Goal: Transaction & Acquisition: Purchase product/service

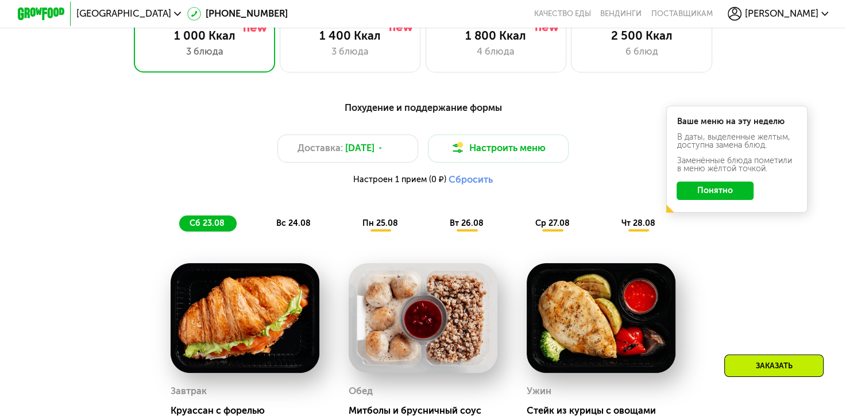
scroll to position [689, 0]
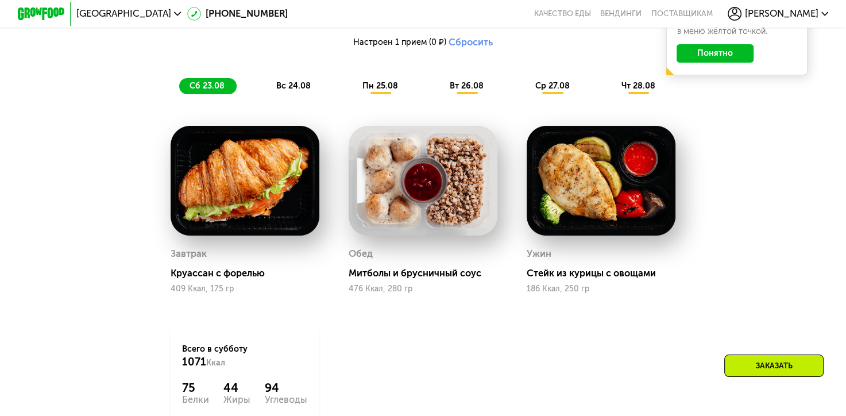
click at [439, 95] on div "пн 25.08" at bounding box center [467, 86] width 56 height 17
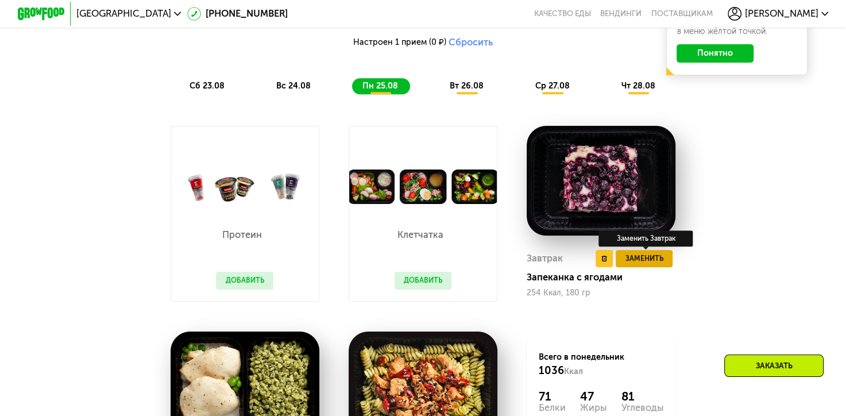
click at [659, 264] on span "Заменить" at bounding box center [644, 258] width 38 height 11
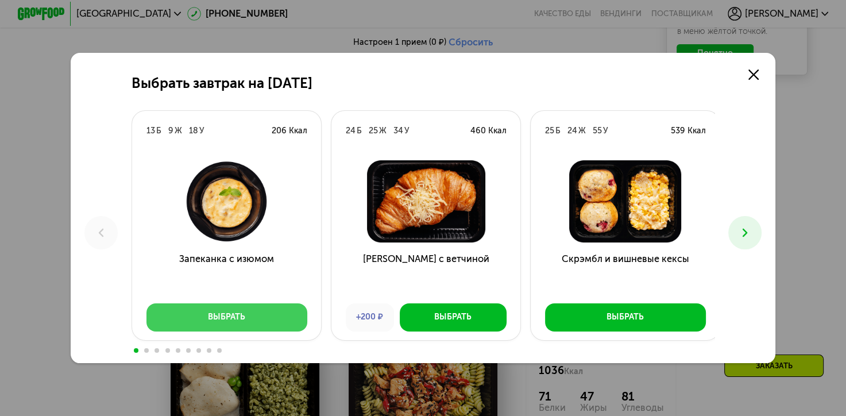
click at [244, 320] on button "Выбрать" at bounding box center [226, 317] width 161 height 28
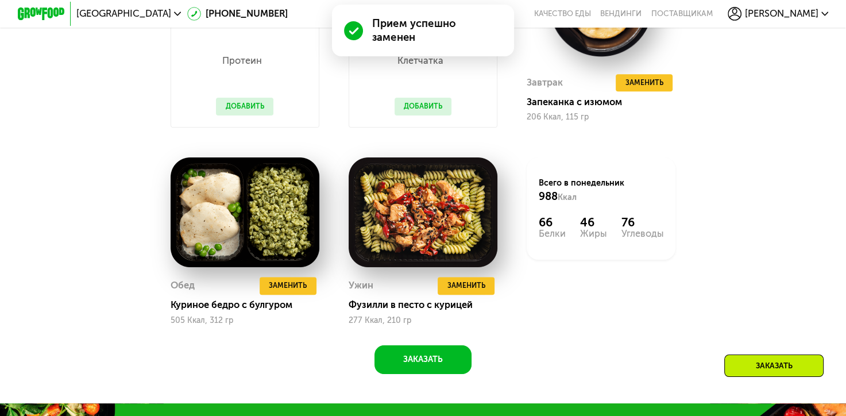
scroll to position [919, 0]
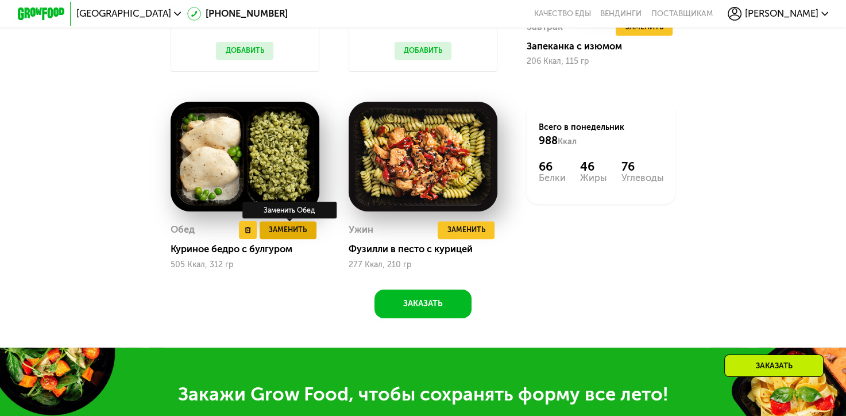
click at [286, 235] on span "Заменить" at bounding box center [288, 229] width 38 height 11
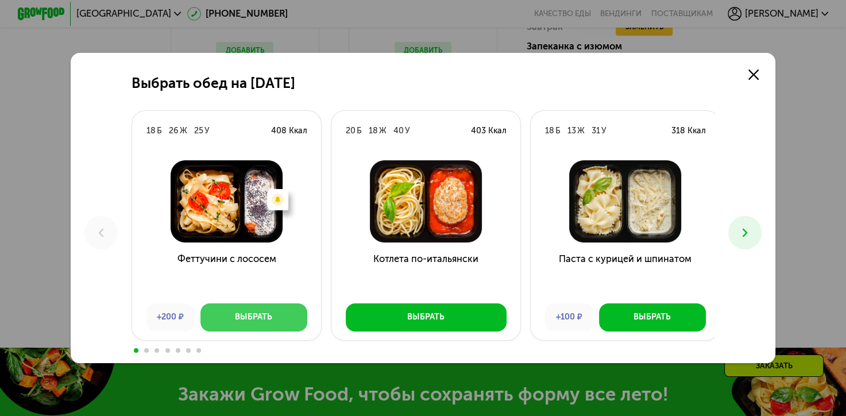
click at [260, 308] on button "Выбрать" at bounding box center [253, 317] width 107 height 28
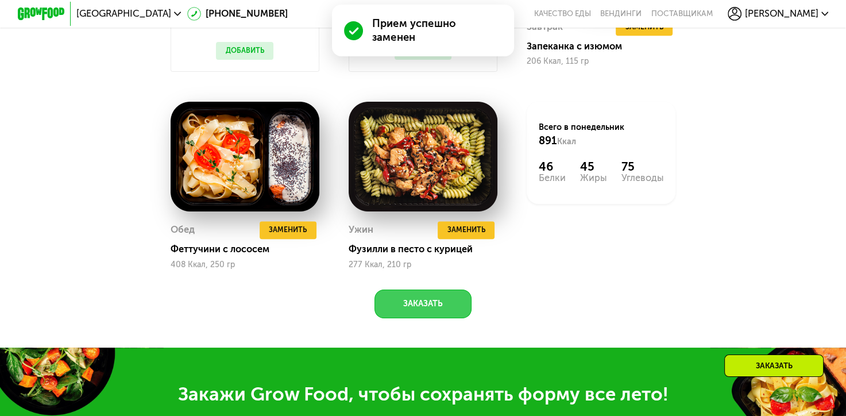
click at [418, 317] on button "Заказать" at bounding box center [422, 303] width 97 height 28
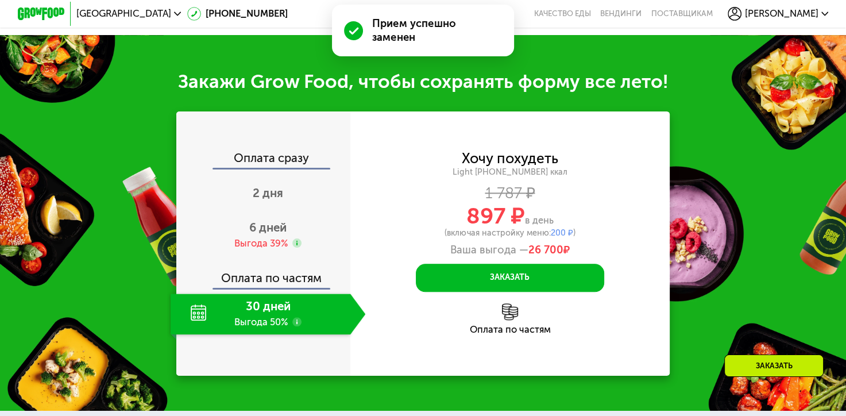
scroll to position [1277, 0]
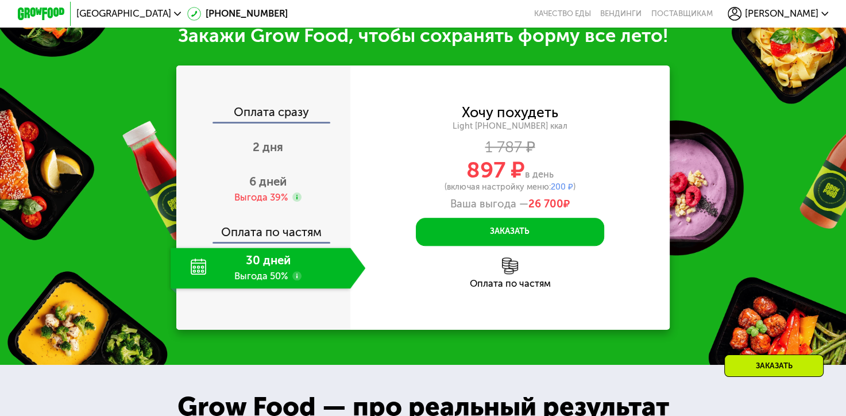
click at [513, 274] on img at bounding box center [510, 265] width 17 height 17
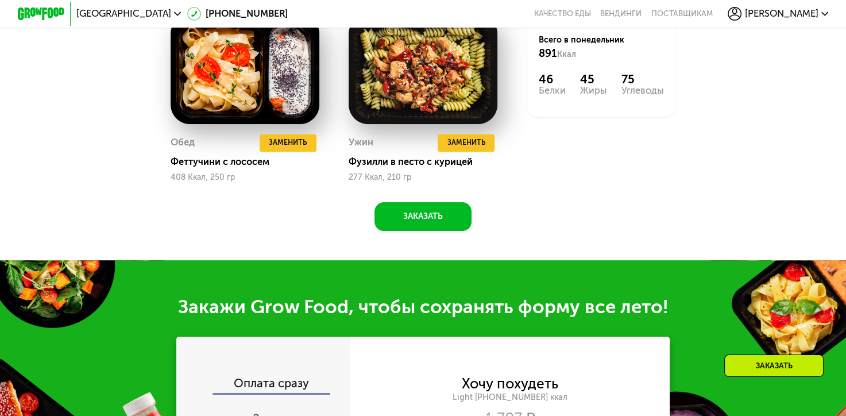
scroll to position [990, 0]
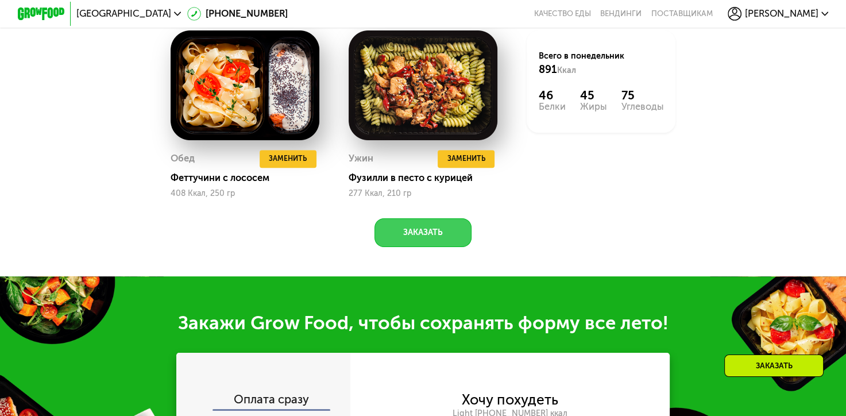
click at [454, 246] on button "Заказать" at bounding box center [422, 232] width 97 height 28
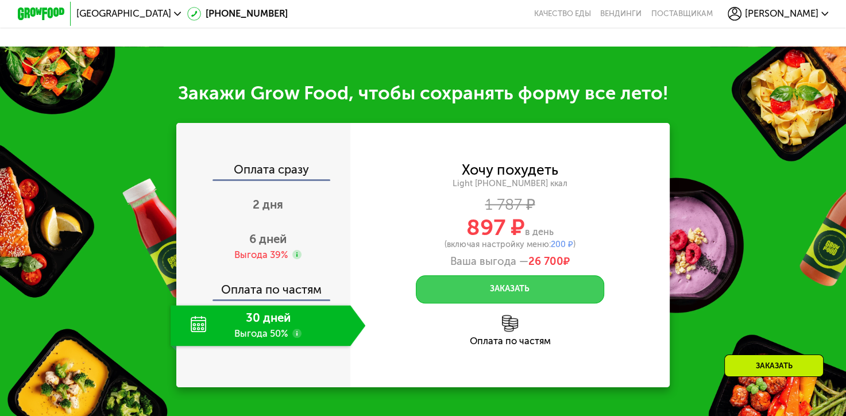
click at [579, 303] on button "Заказать" at bounding box center [510, 289] width 188 height 28
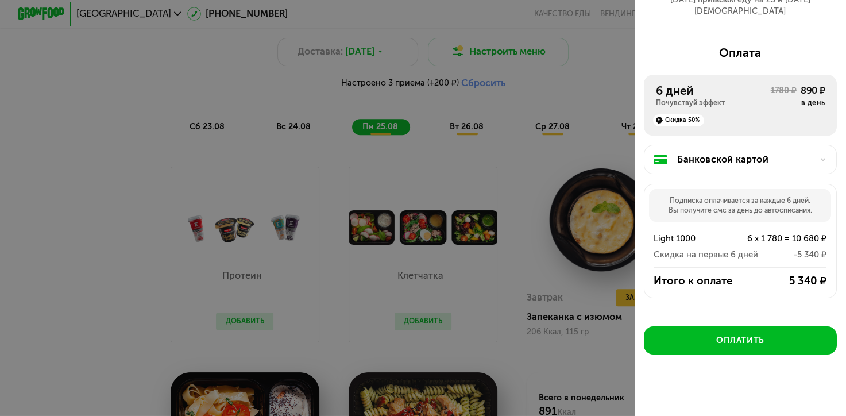
scroll to position [588, 0]
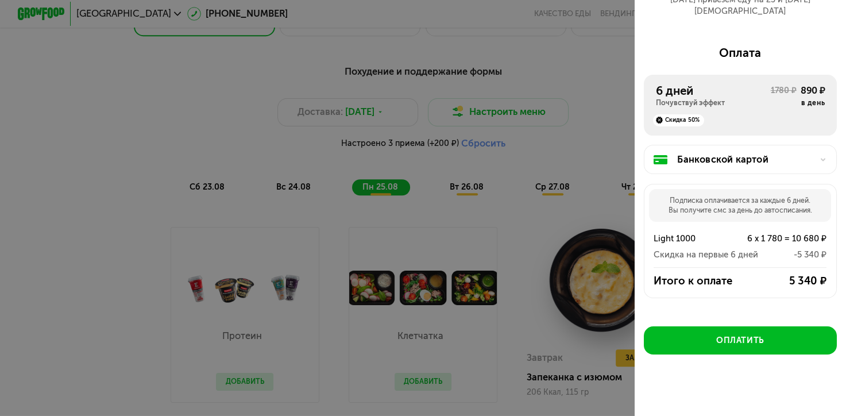
click at [508, 229] on div at bounding box center [423, 208] width 846 height 416
click at [510, 229] on div at bounding box center [423, 208] width 846 height 416
drag, startPoint x: 511, startPoint y: 232, endPoint x: 502, endPoint y: 239, distance: 11.0
click at [511, 233] on div at bounding box center [423, 208] width 846 height 416
click at [498, 238] on div at bounding box center [423, 208] width 846 height 416
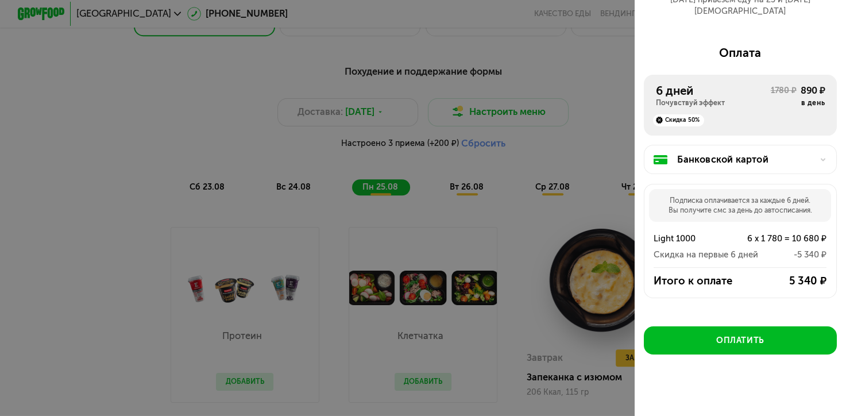
click at [565, 80] on div at bounding box center [423, 208] width 846 height 416
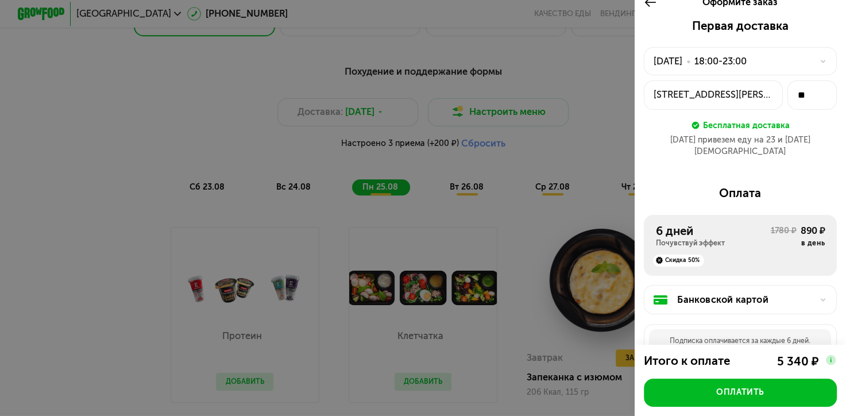
scroll to position [0, 0]
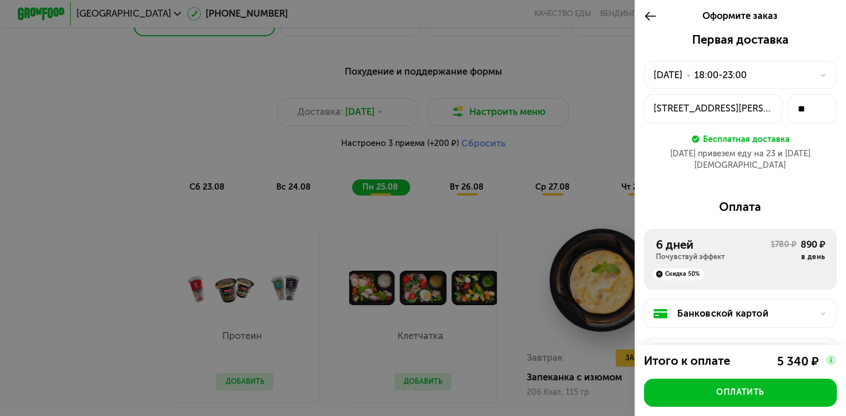
click at [639, 16] on div "Оформите заказ" at bounding box center [739, 16] width 211 height 33
click at [653, 5] on div at bounding box center [654, 16] width 20 height 33
click at [645, 21] on icon at bounding box center [650, 16] width 13 height 14
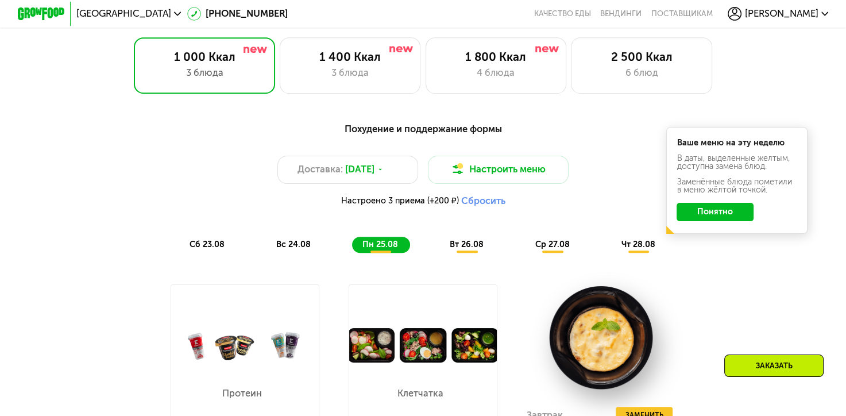
scroll to position [473, 0]
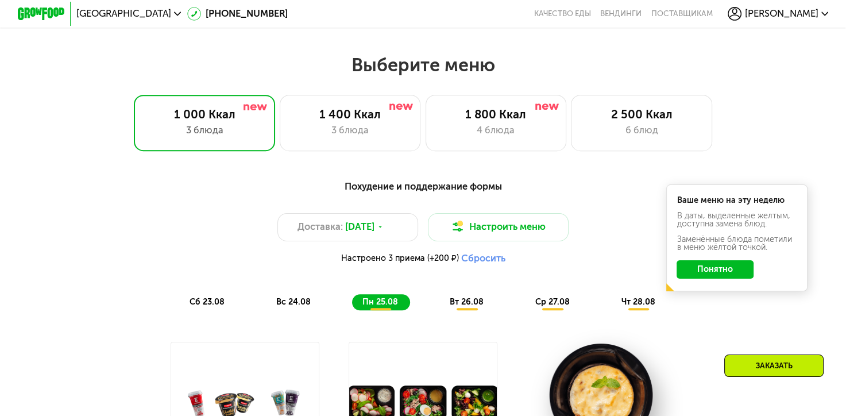
drag, startPoint x: 718, startPoint y: 268, endPoint x: 712, endPoint y: 274, distance: 8.5
click at [718, 268] on button "Понятно" at bounding box center [714, 269] width 77 height 19
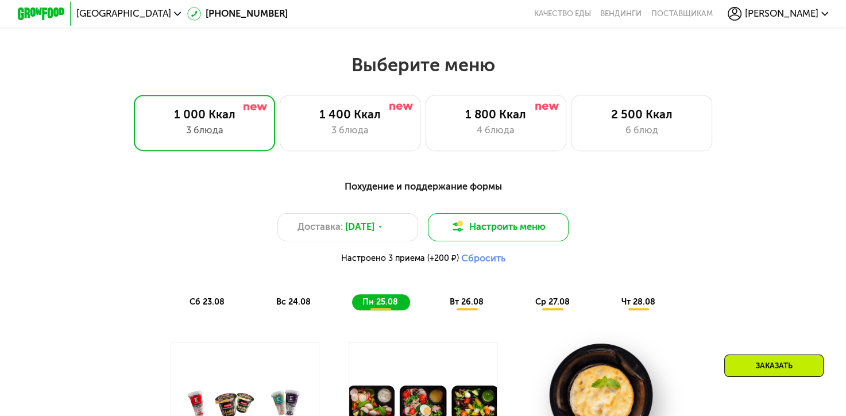
click at [548, 220] on button "Настроить меню" at bounding box center [498, 227] width 141 height 28
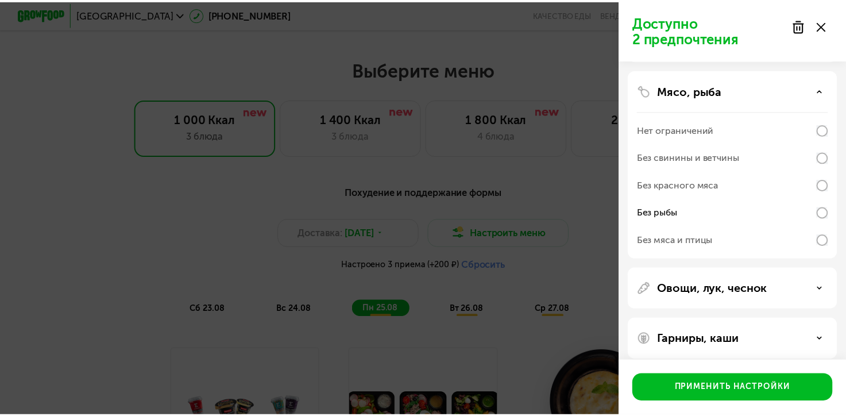
scroll to position [110, 0]
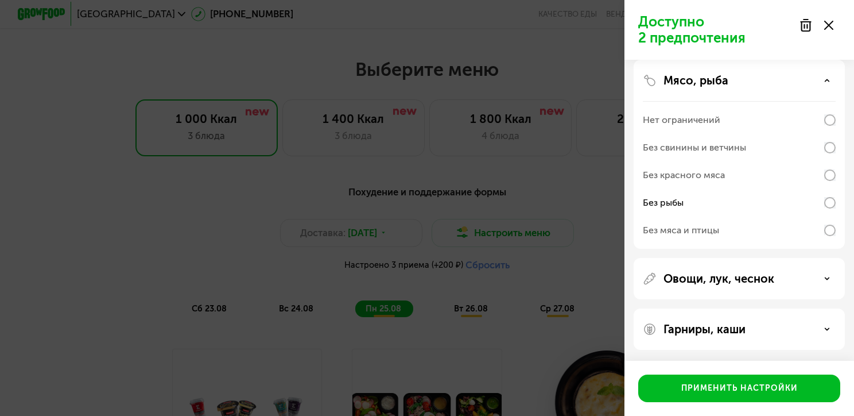
click at [496, 207] on div "Доступно 2 предпочтения Аллергены Десерты, выпечка, сахар Мясо, рыба Нет ограни…" at bounding box center [427, 208] width 854 height 416
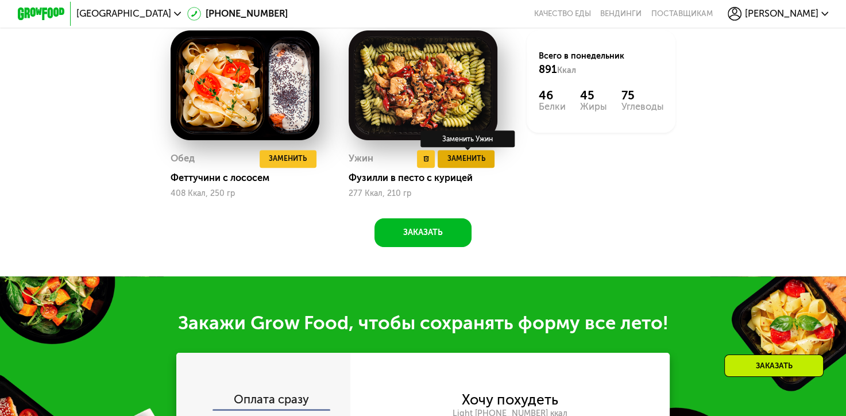
scroll to position [1105, 0]
